Goal: Task Accomplishment & Management: Manage account settings

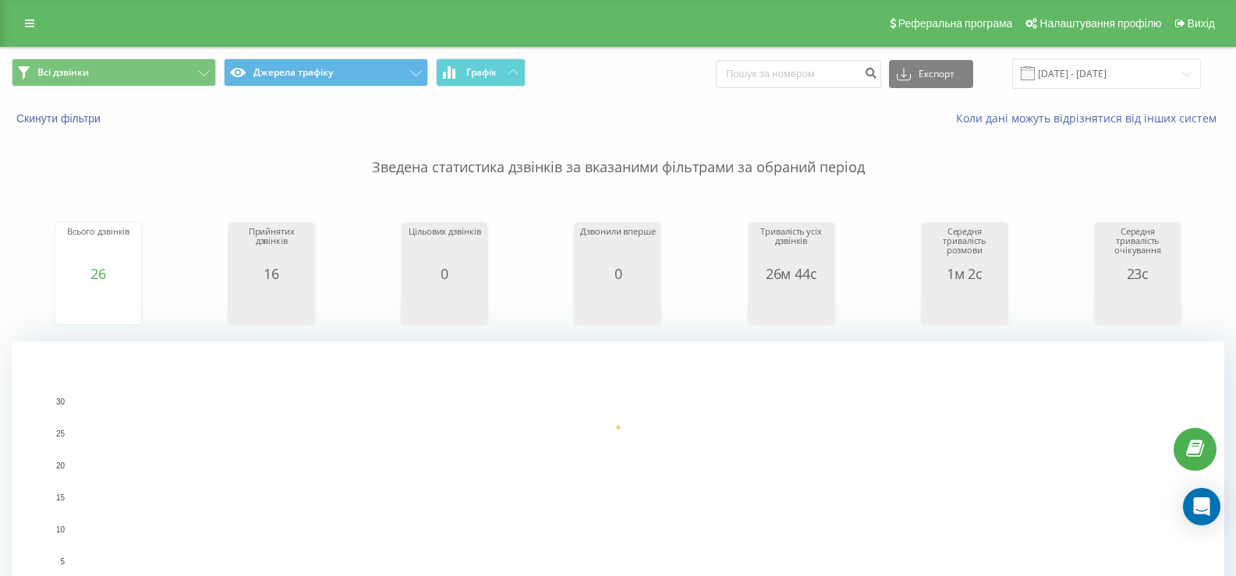
click at [718, 127] on p "Зведена статистика дзвінків за вказаними фільтрами за обраний період" at bounding box center [618, 151] width 1213 height 51
